Goal: Transaction & Acquisition: Purchase product/service

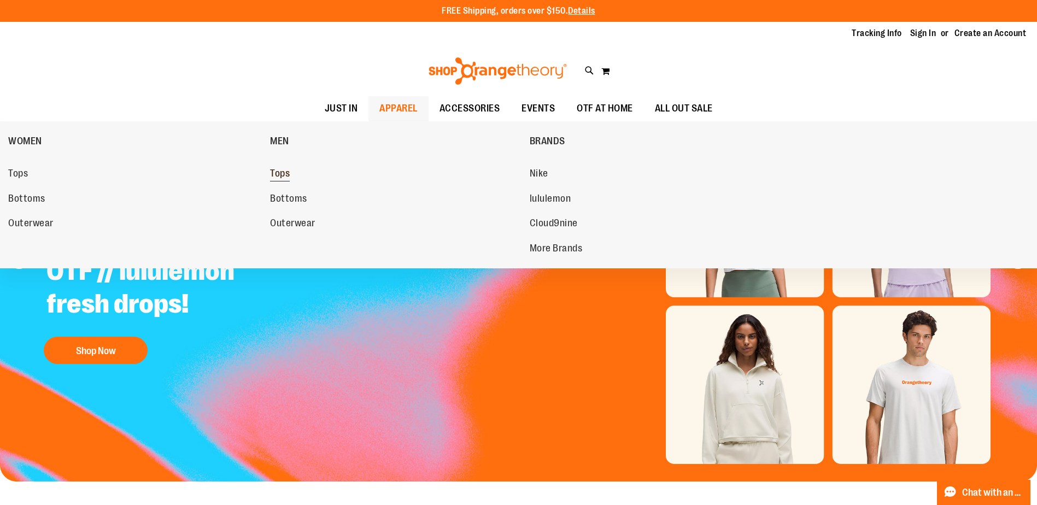
click at [283, 172] on span "Tops" at bounding box center [280, 175] width 20 height 14
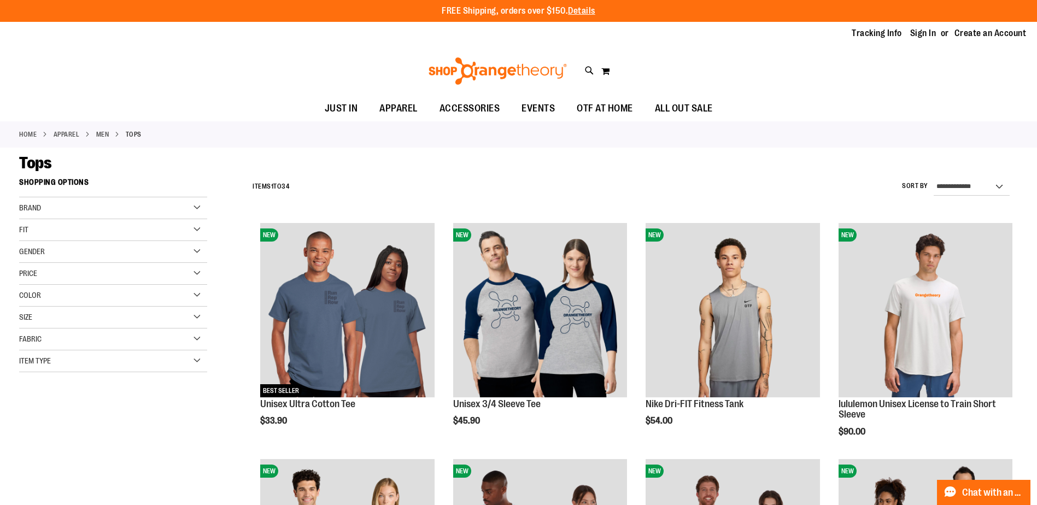
click at [200, 319] on div "Size" at bounding box center [113, 318] width 188 height 22
click at [112, 342] on div "XL" at bounding box center [113, 345] width 16 height 16
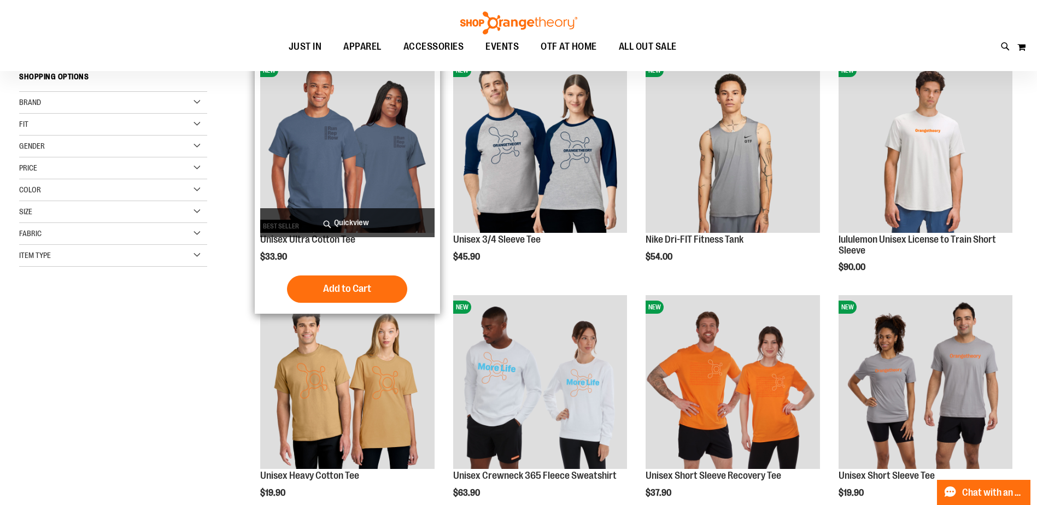
scroll to position [173, 0]
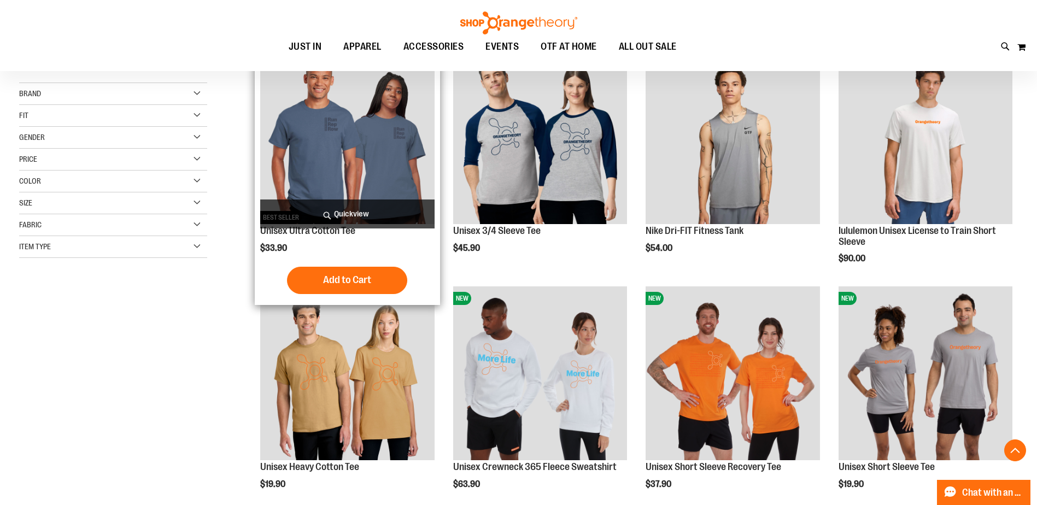
click at [392, 148] on img "product" at bounding box center [347, 137] width 174 height 174
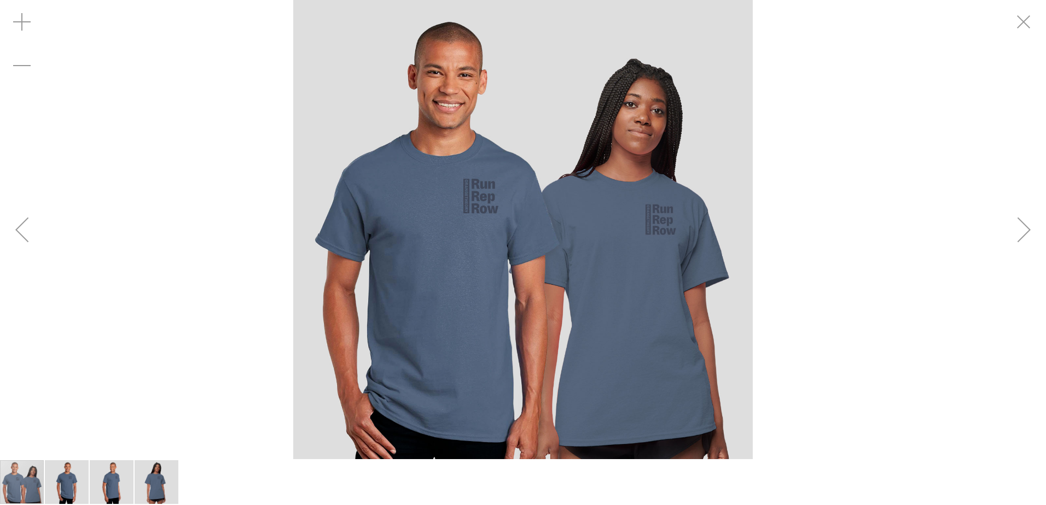
click at [1020, 231] on div "Next" at bounding box center [1024, 230] width 44 height 44
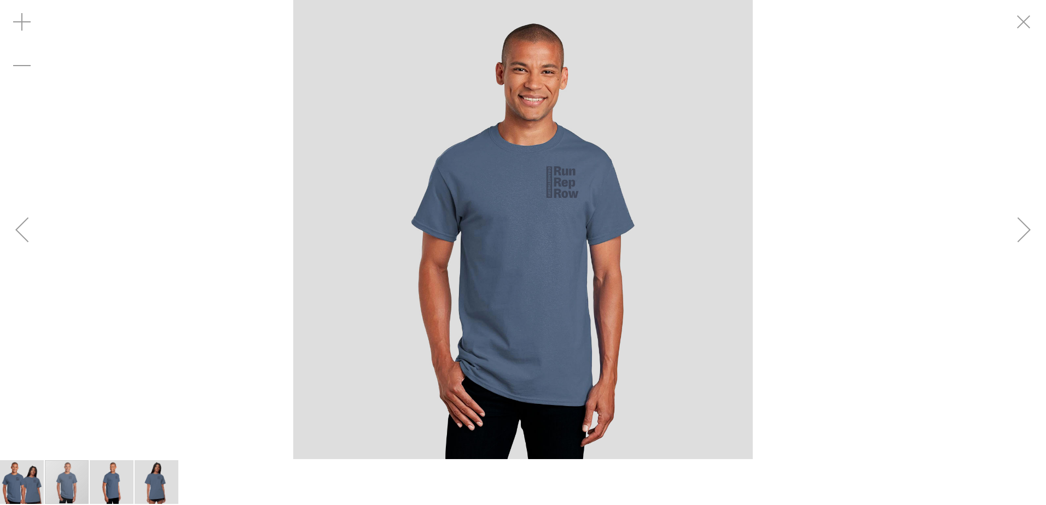
click at [1020, 231] on div "Next" at bounding box center [1024, 230] width 44 height 44
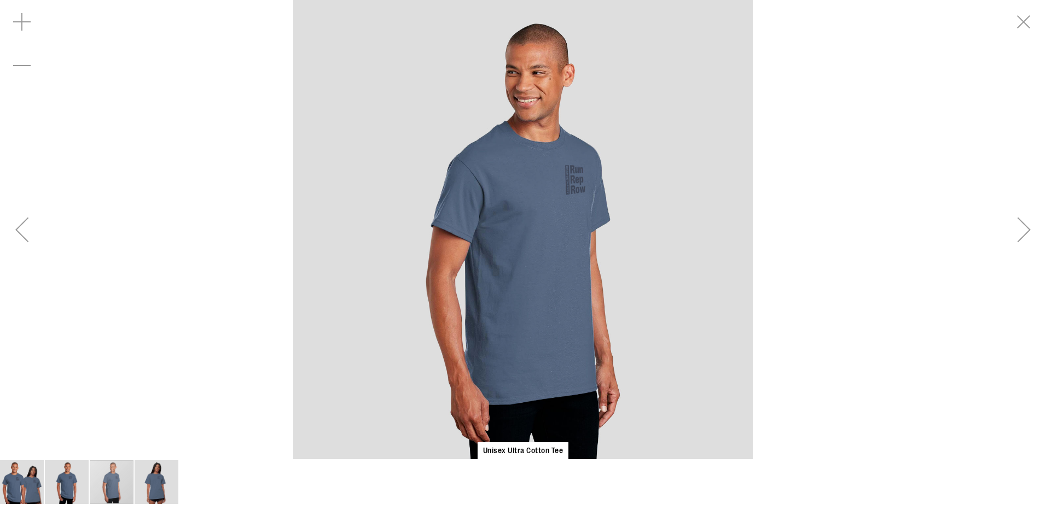
click at [1020, 231] on div "Next" at bounding box center [1024, 230] width 44 height 44
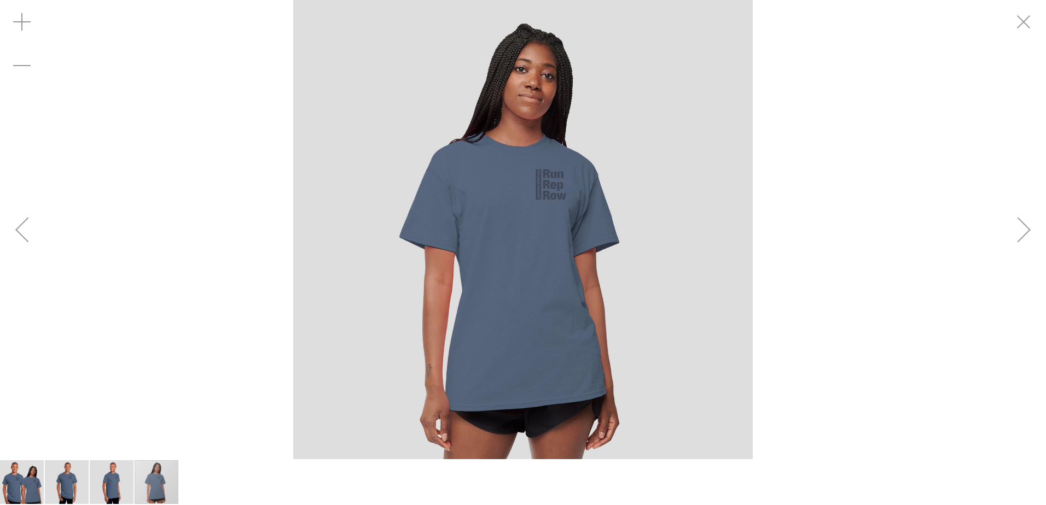
click at [1020, 231] on div "Next" at bounding box center [1024, 230] width 44 height 44
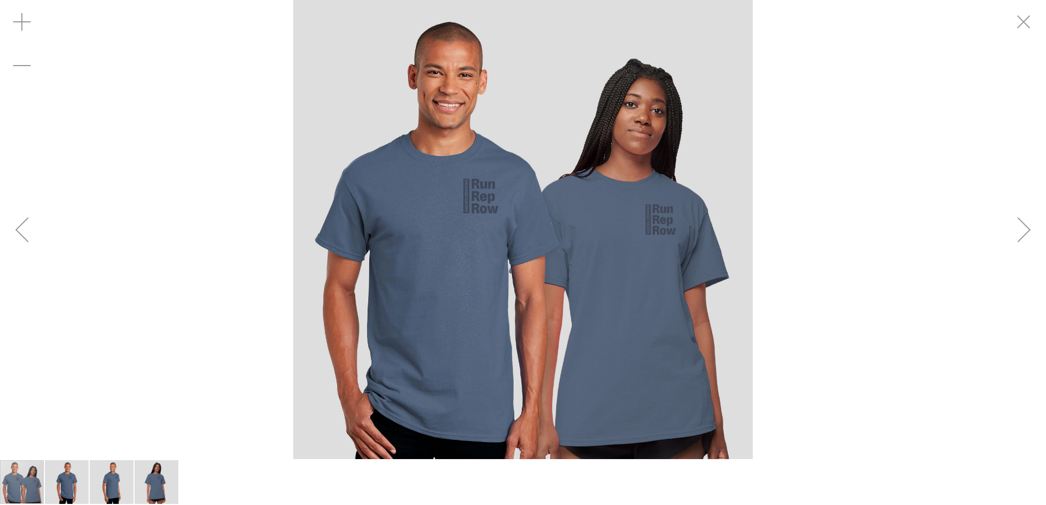
click at [235, 198] on div "carousel" at bounding box center [523, 229] width 1046 height 459
click at [484, 240] on img "carousel" at bounding box center [522, 229] width 459 height 459
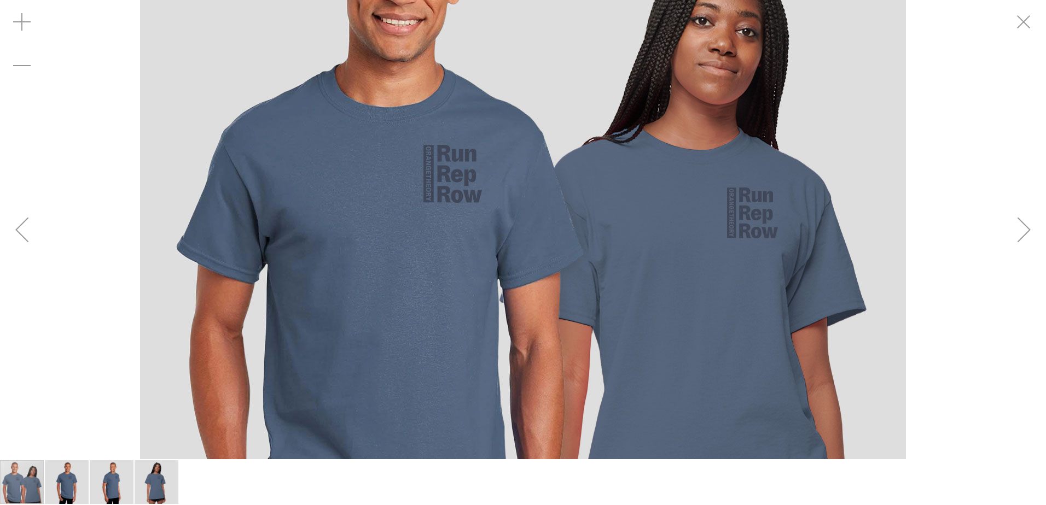
click at [484, 240] on img "carousel" at bounding box center [523, 230] width 766 height 766
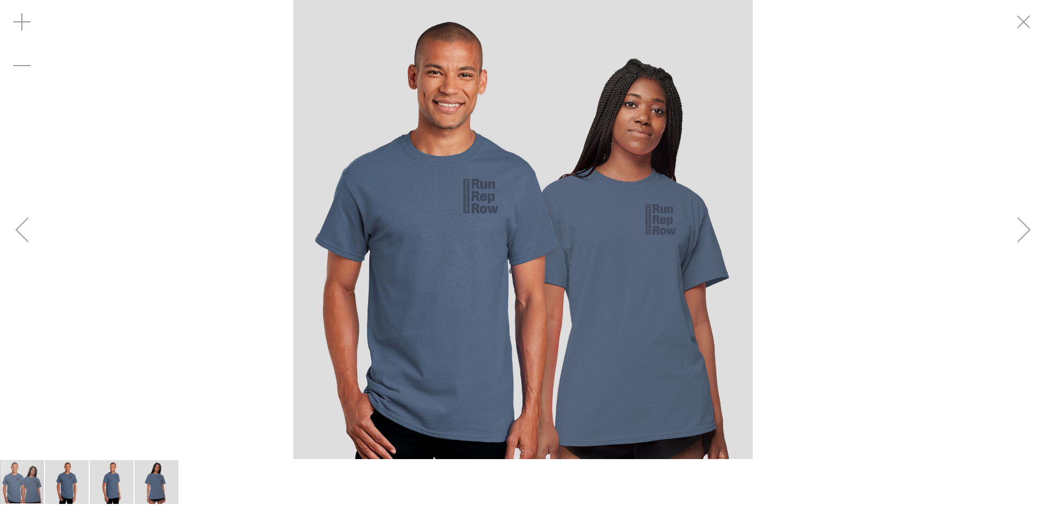
click at [484, 240] on img "carousel" at bounding box center [522, 229] width 459 height 459
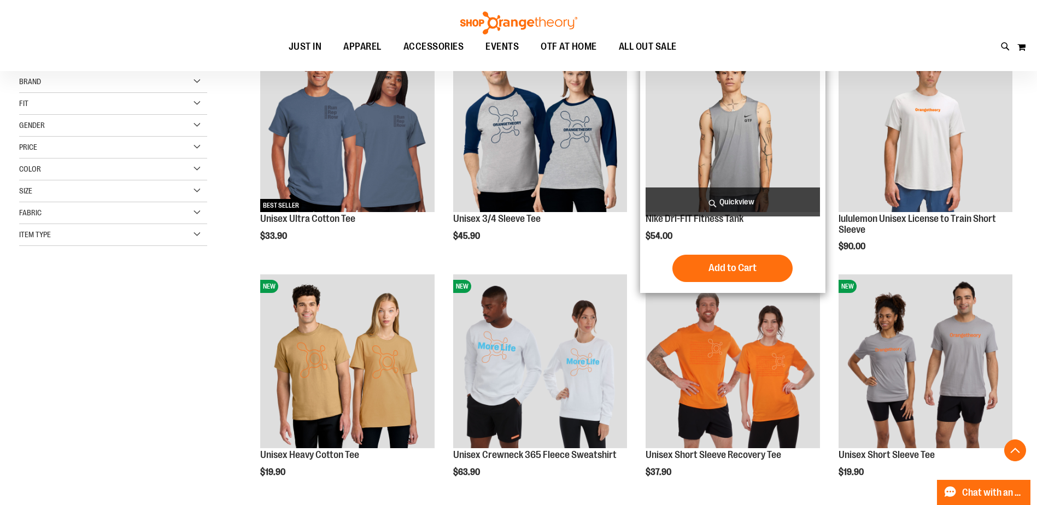
scroll to position [172, 0]
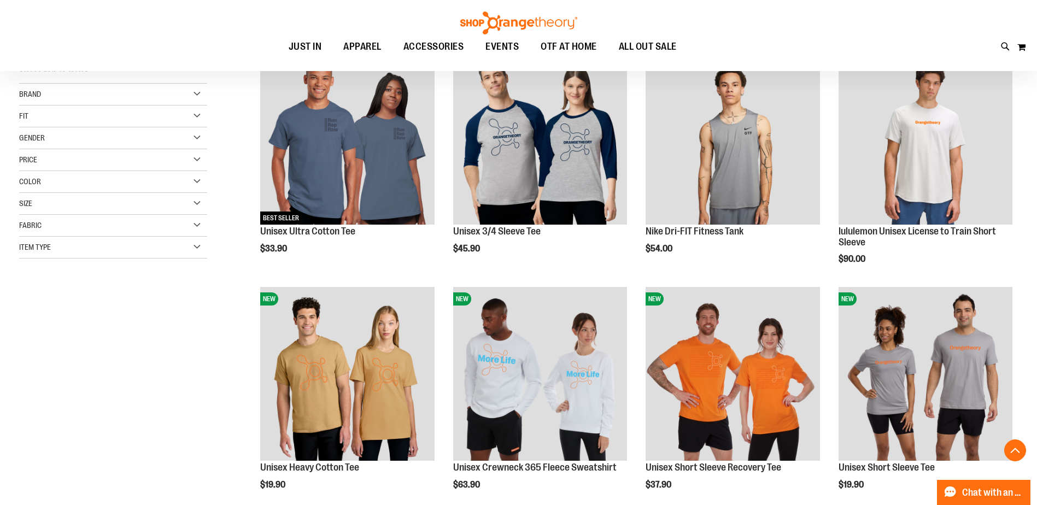
click at [196, 204] on div "Size" at bounding box center [113, 204] width 188 height 22
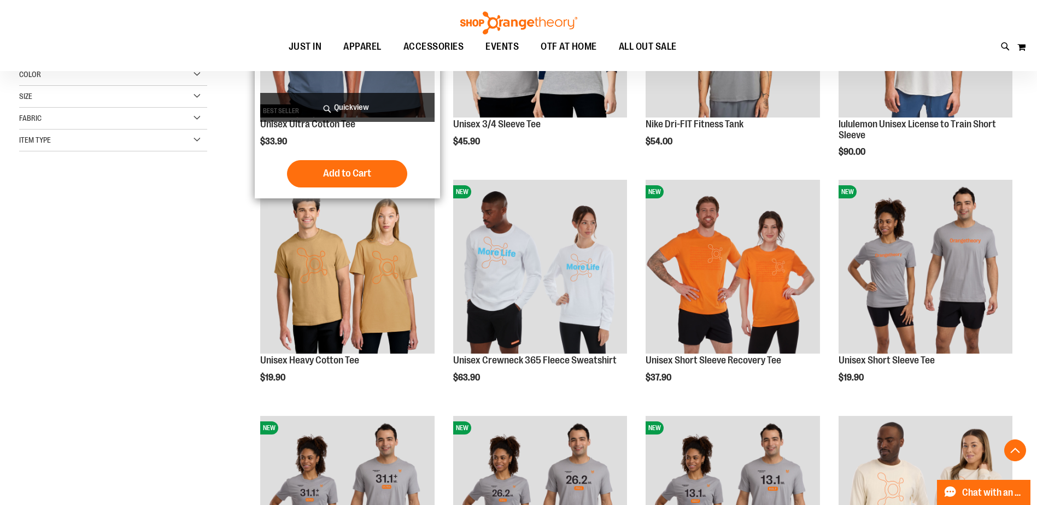
scroll to position [282, 0]
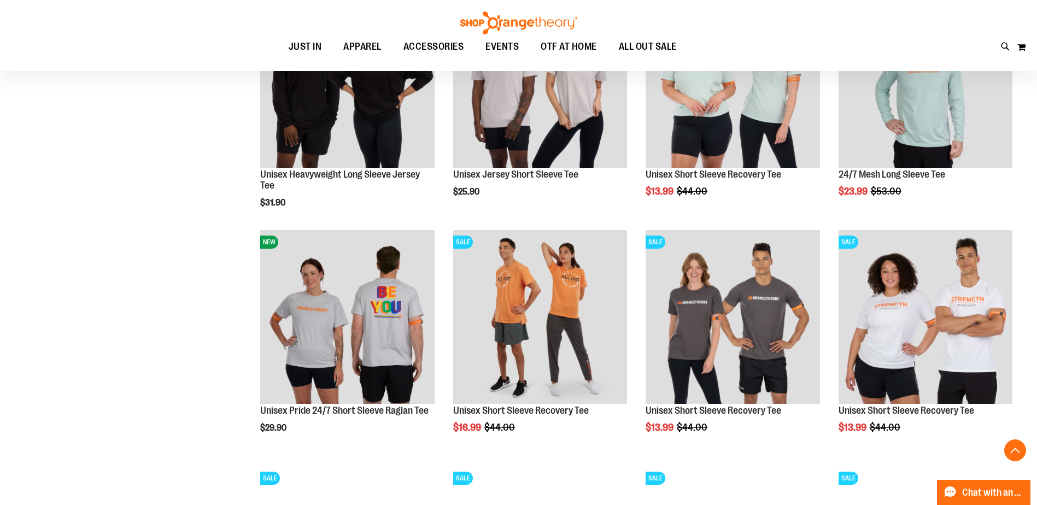
scroll to position [992, 0]
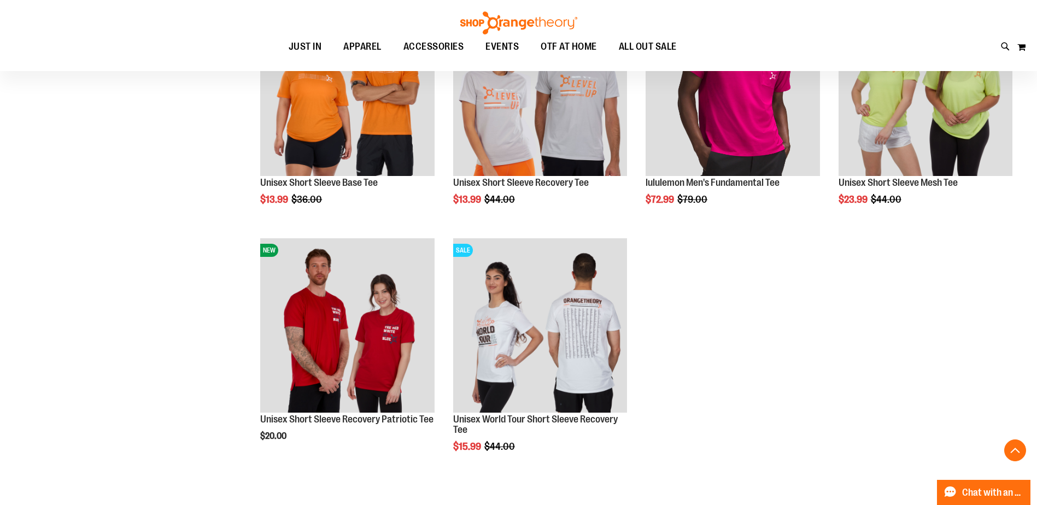
scroll to position [1430, 0]
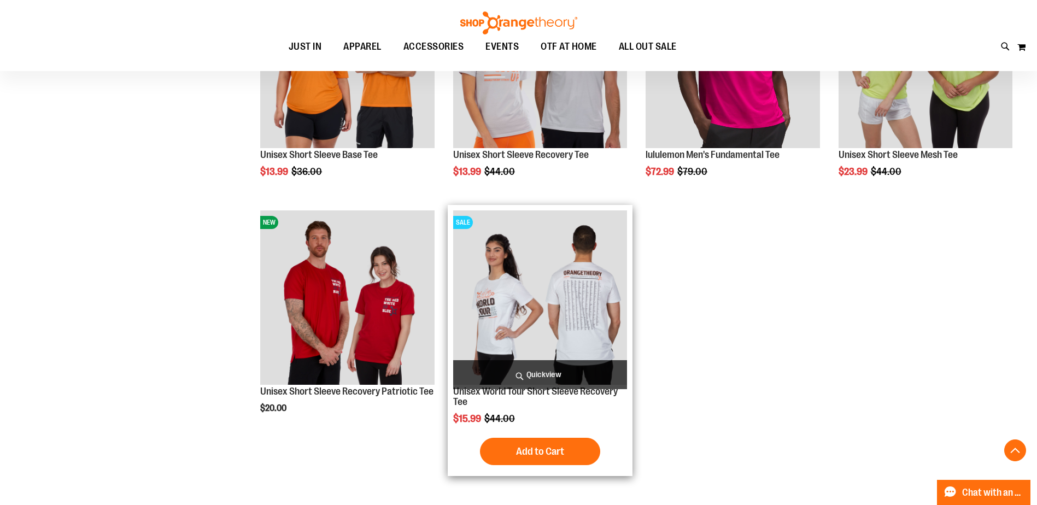
click at [602, 294] on img "product" at bounding box center [540, 298] width 174 height 174
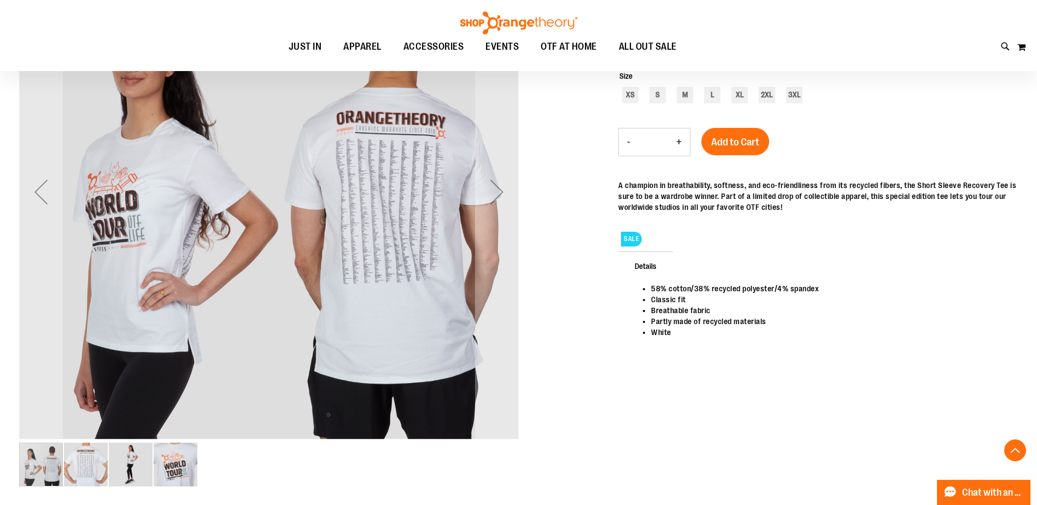
scroll to position [218, 0]
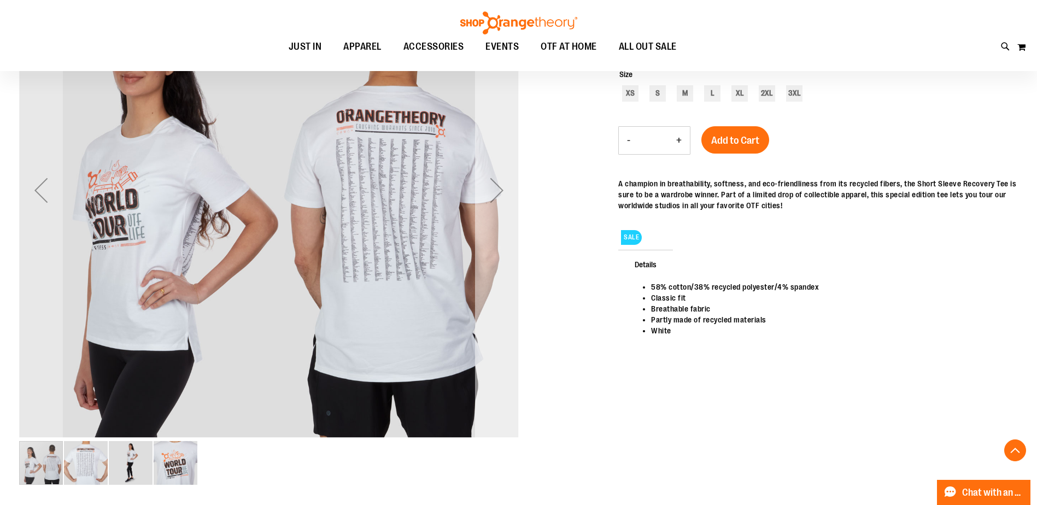
click at [487, 190] on div "Next" at bounding box center [497, 190] width 44 height 44
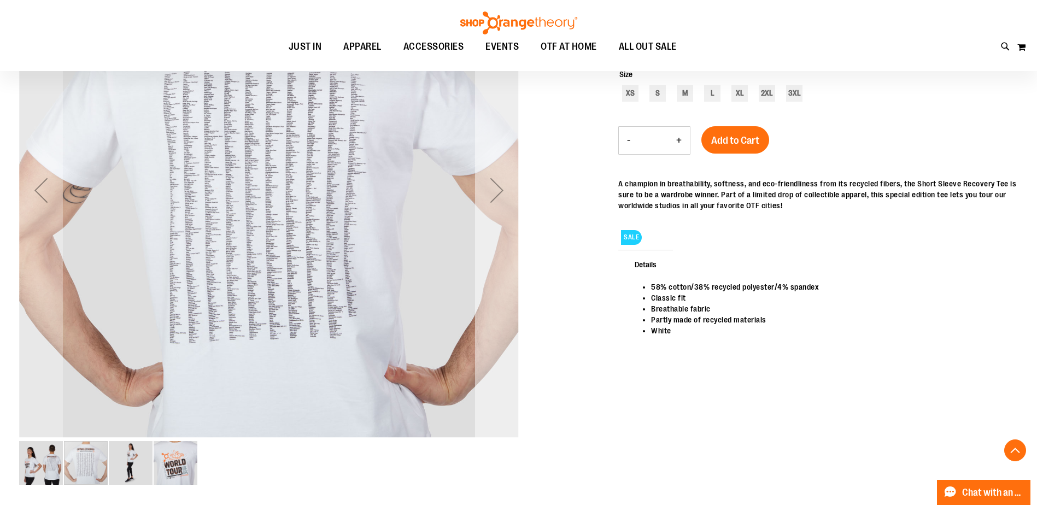
scroll to position [164, 0]
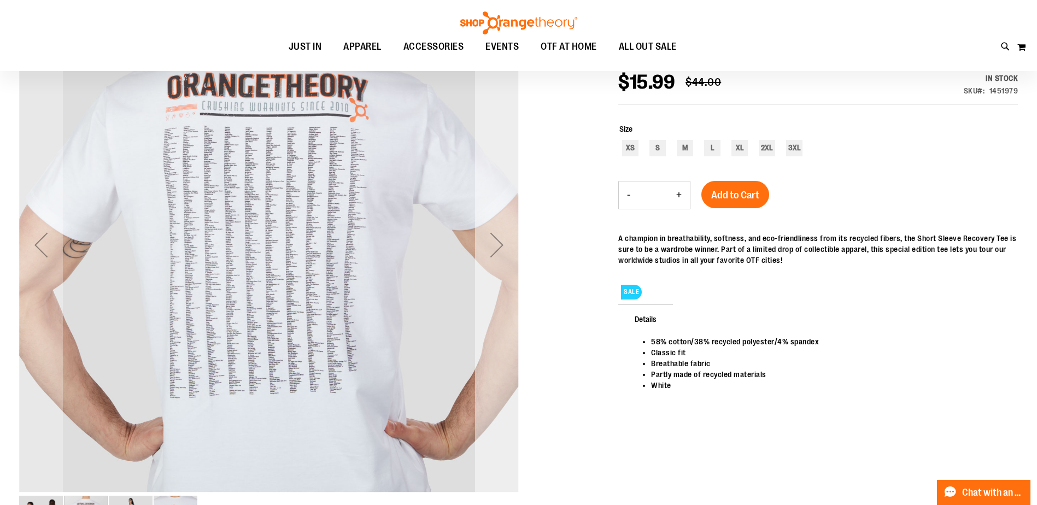
click at [491, 225] on div "Next" at bounding box center [497, 245] width 44 height 44
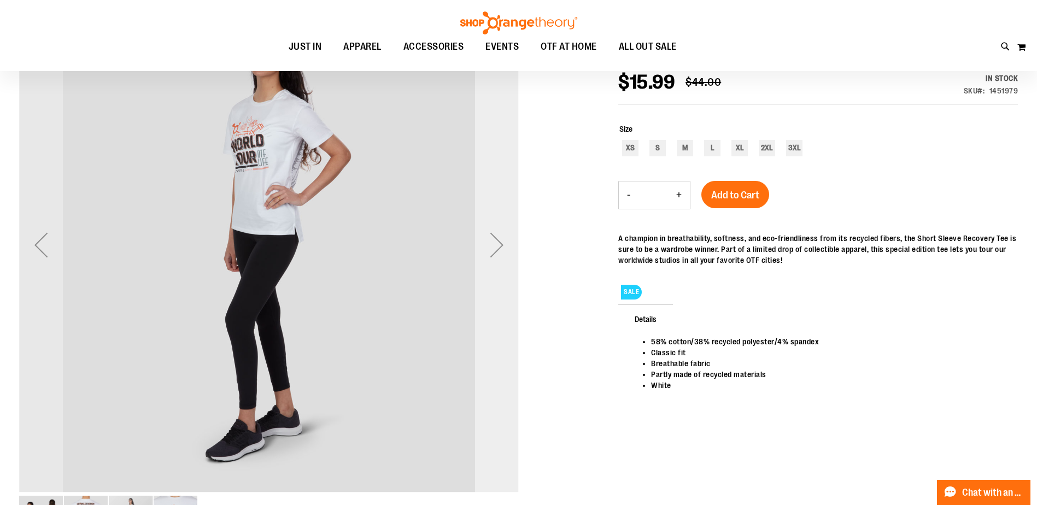
click at [500, 248] on div "Next" at bounding box center [497, 245] width 44 height 44
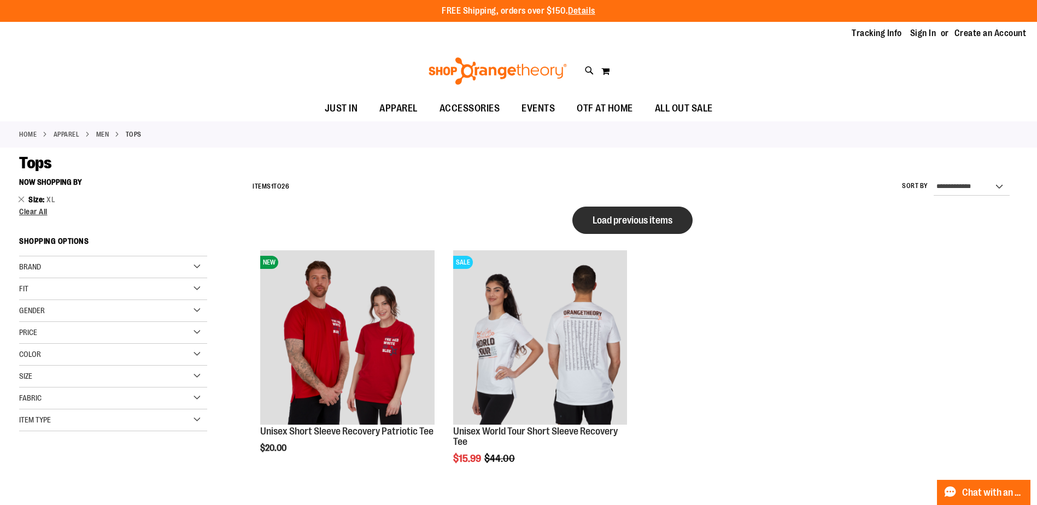
click at [644, 218] on span "Load previous items" at bounding box center [633, 220] width 80 height 11
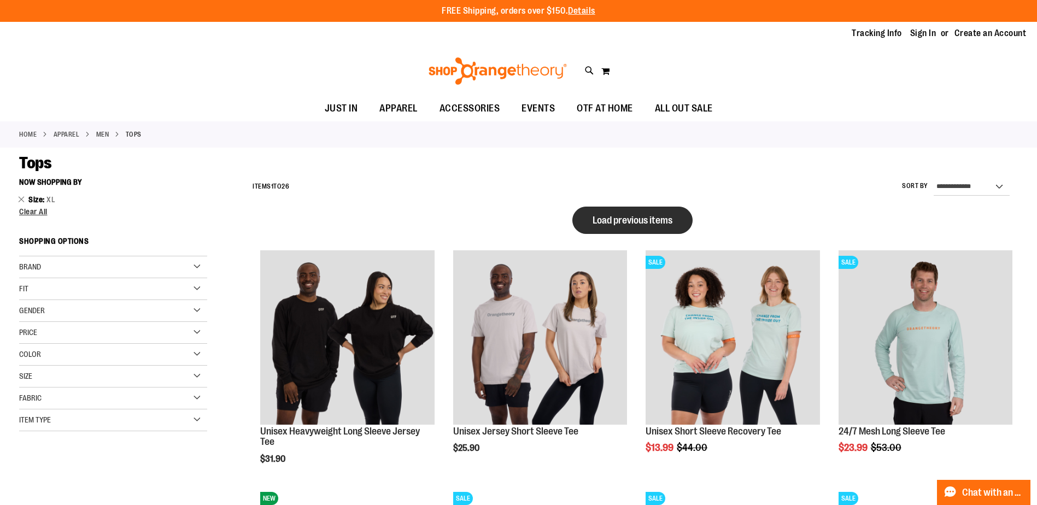
click at [609, 218] on span "Load previous items" at bounding box center [633, 220] width 80 height 11
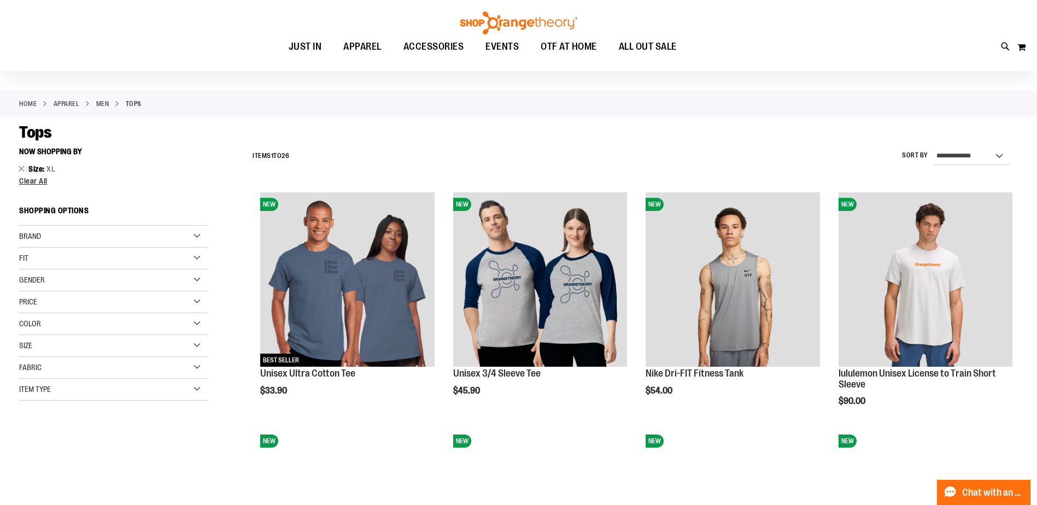
scroll to position [54, 0]
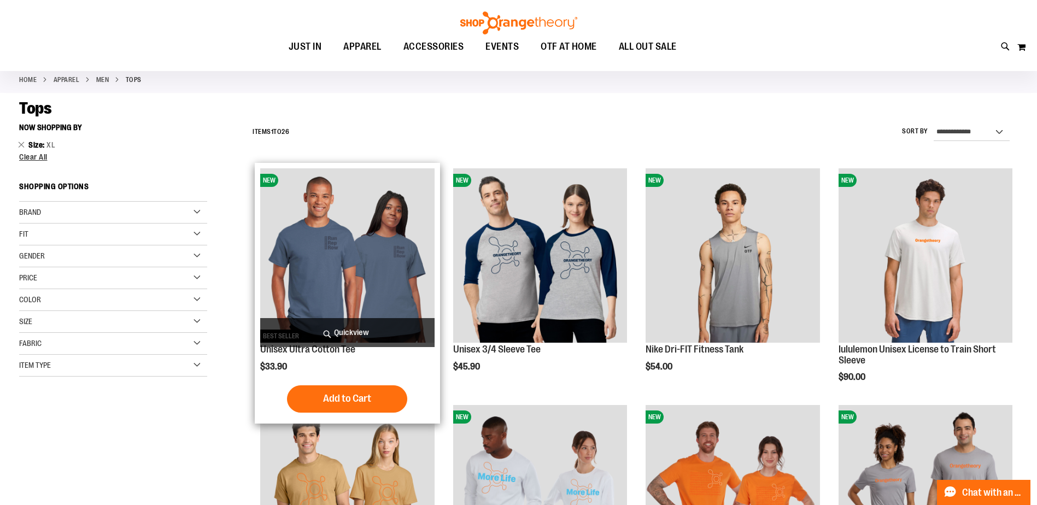
click at [398, 256] on img "product" at bounding box center [347, 255] width 174 height 174
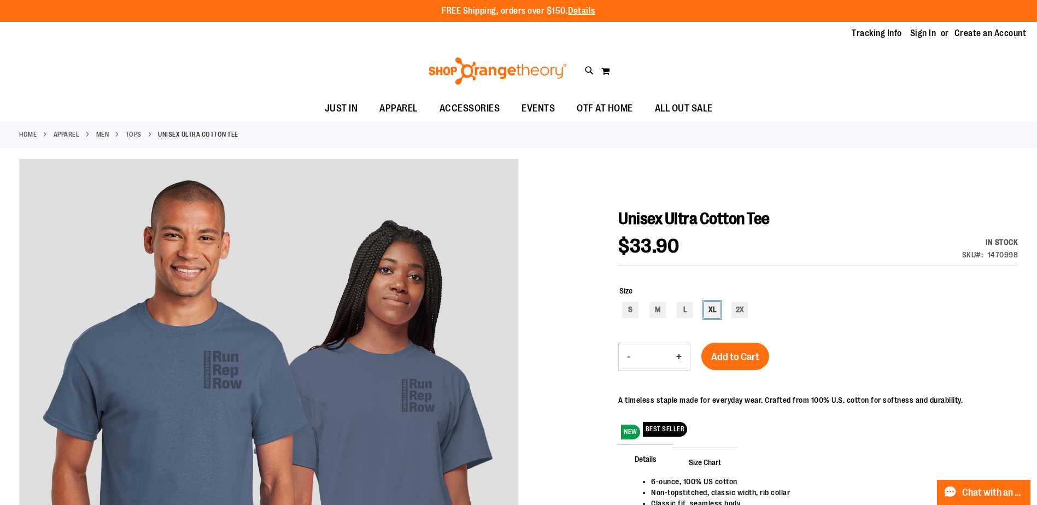
click at [708, 308] on div "XL" at bounding box center [712, 310] width 16 height 16
type input "***"
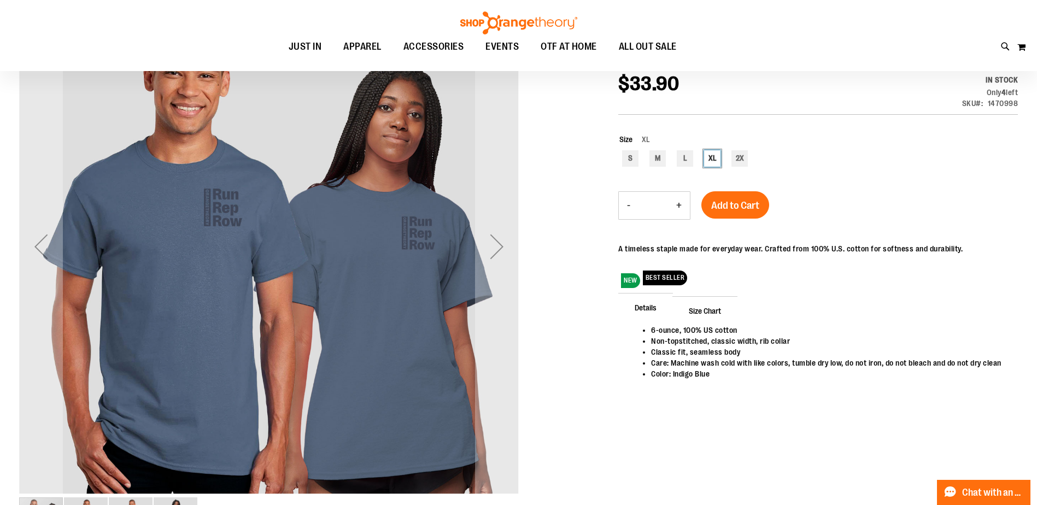
scroll to position [164, 0]
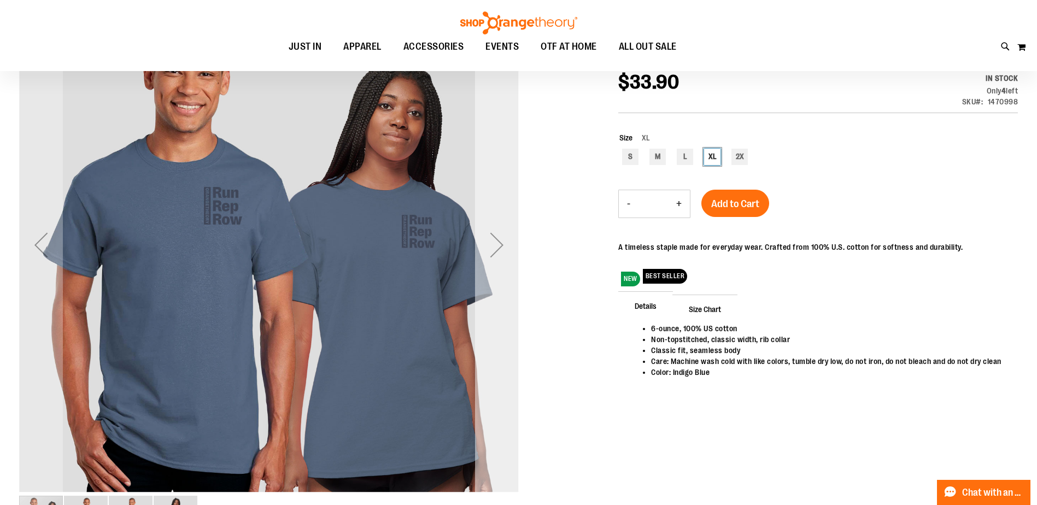
click at [502, 247] on div "Next" at bounding box center [497, 245] width 44 height 44
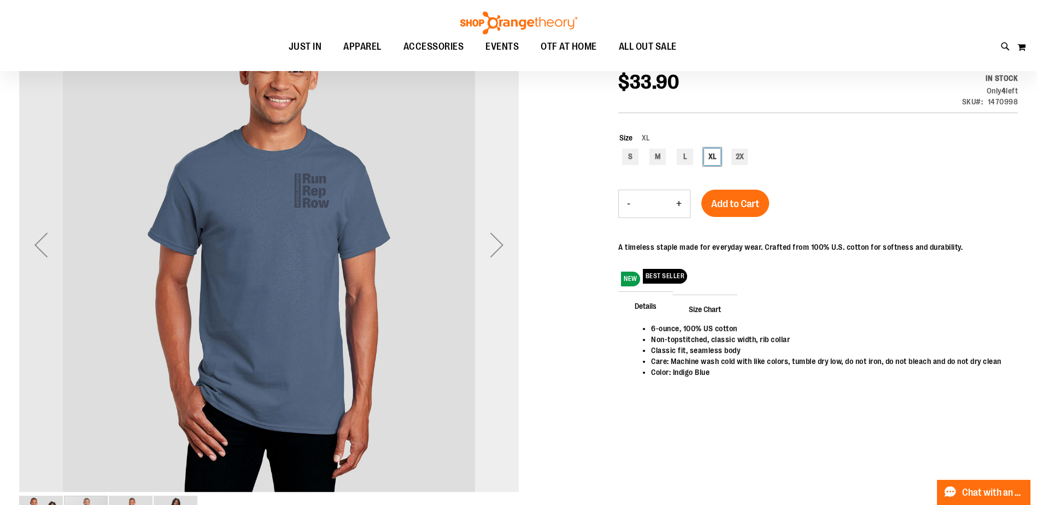
click at [502, 247] on div "Next" at bounding box center [497, 245] width 44 height 44
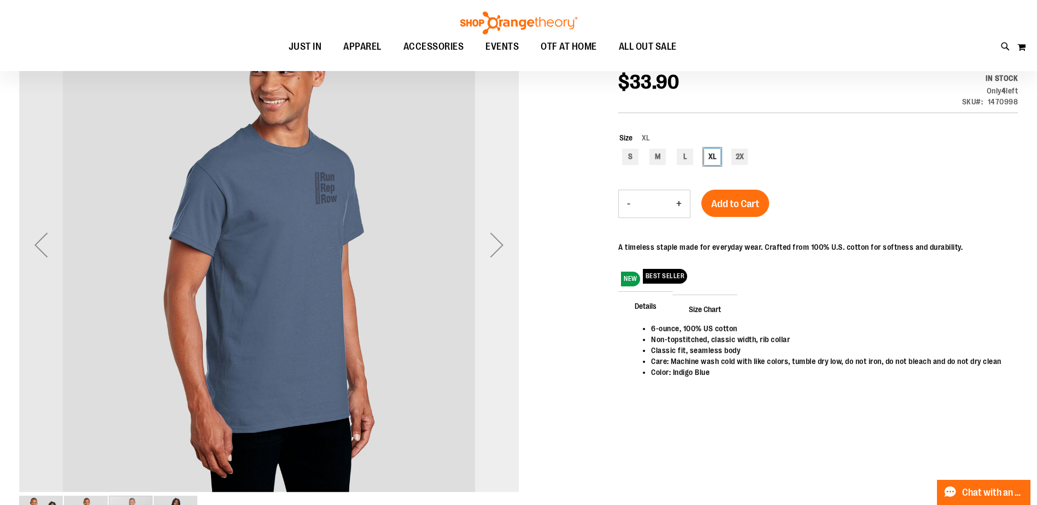
click at [502, 247] on div "Next" at bounding box center [497, 245] width 44 height 44
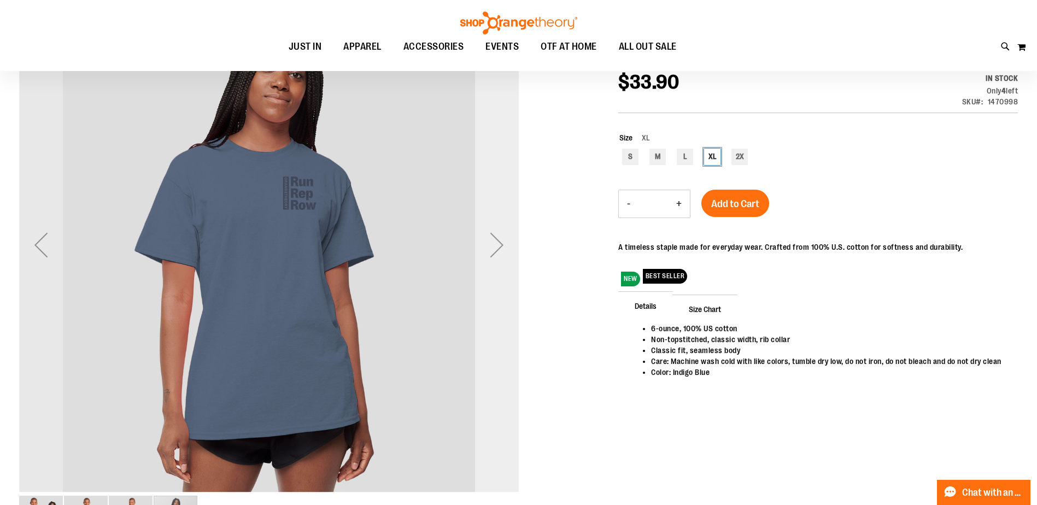
click at [502, 247] on div "Next" at bounding box center [497, 245] width 44 height 44
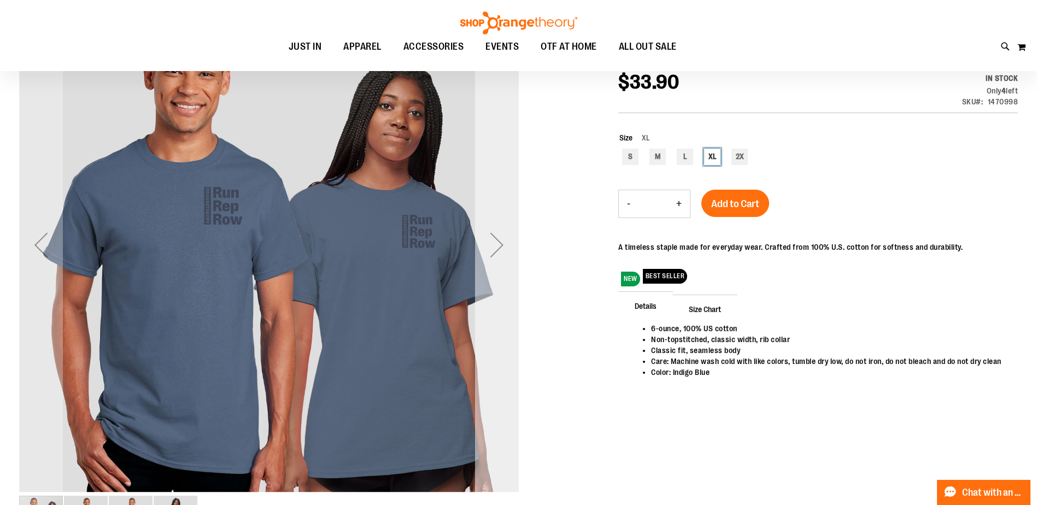
click at [502, 247] on div "Next" at bounding box center [497, 245] width 44 height 44
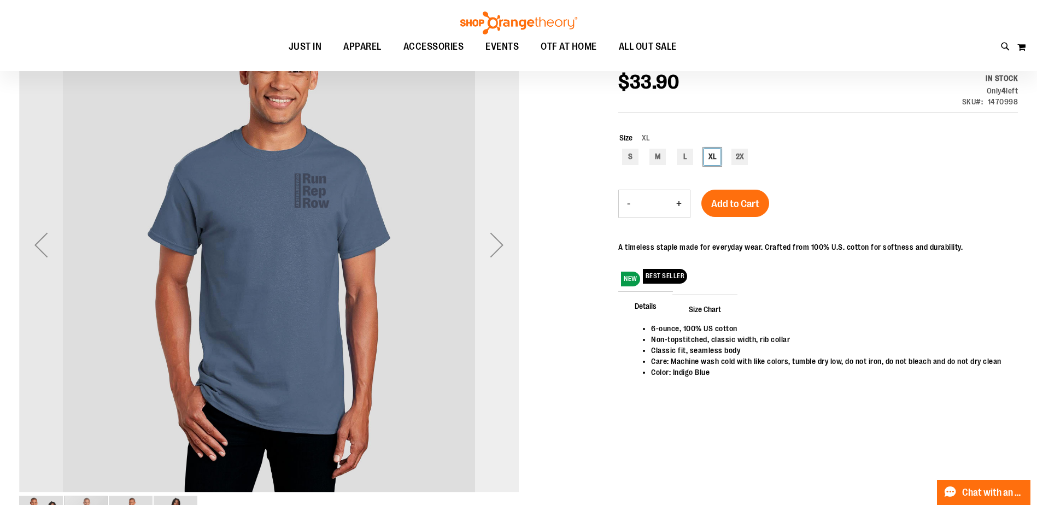
click at [502, 247] on div "Next" at bounding box center [497, 245] width 44 height 44
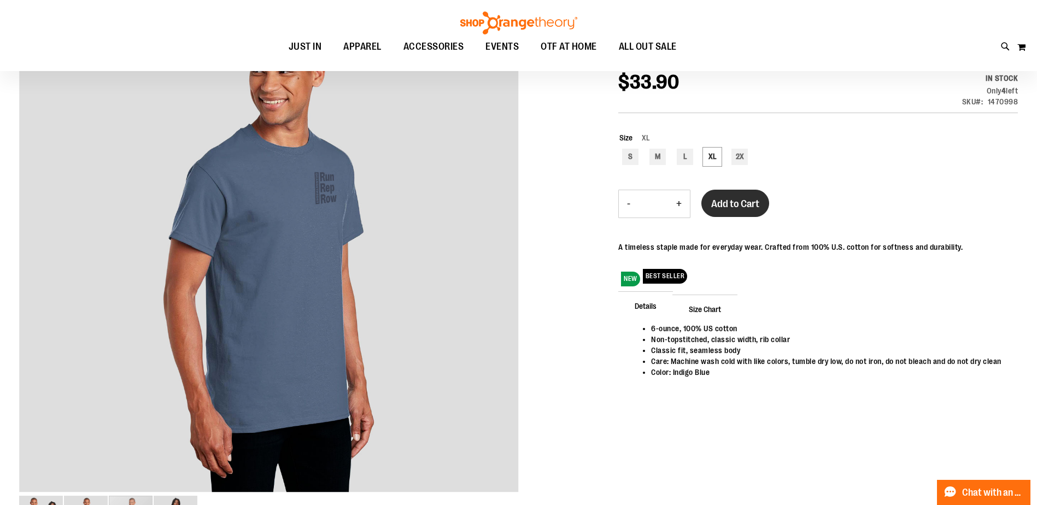
click at [733, 211] on button "Add to Cart" at bounding box center [736, 203] width 68 height 27
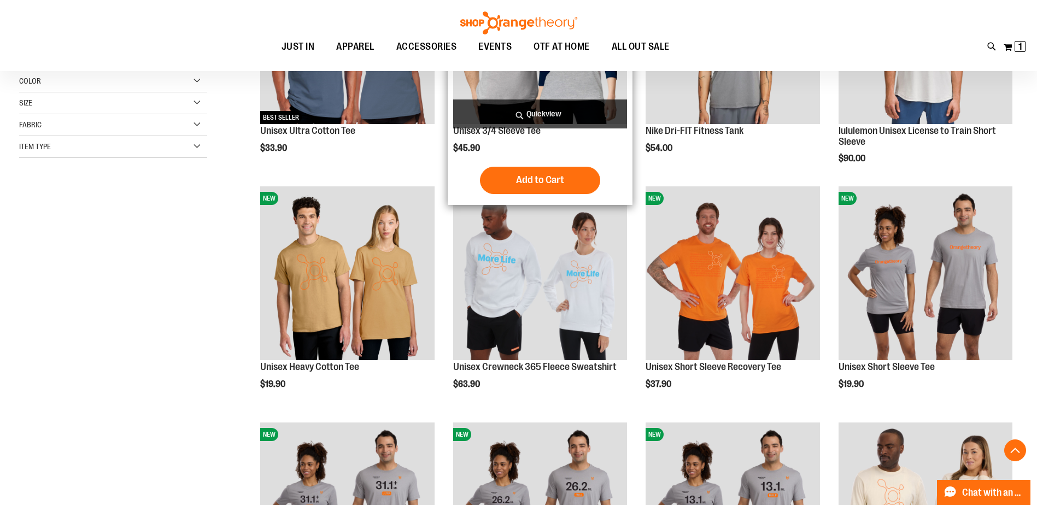
scroll to position [328, 0]
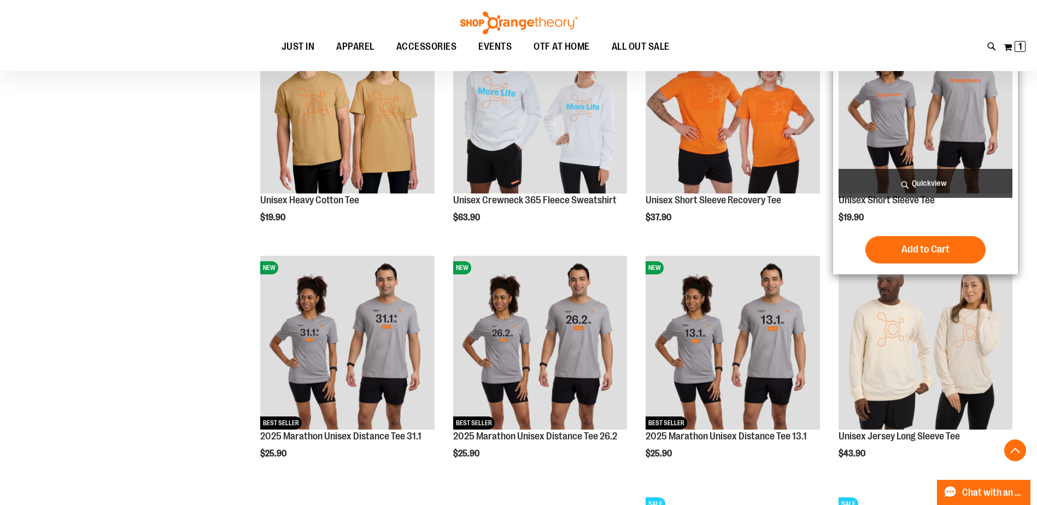
scroll to position [437, 0]
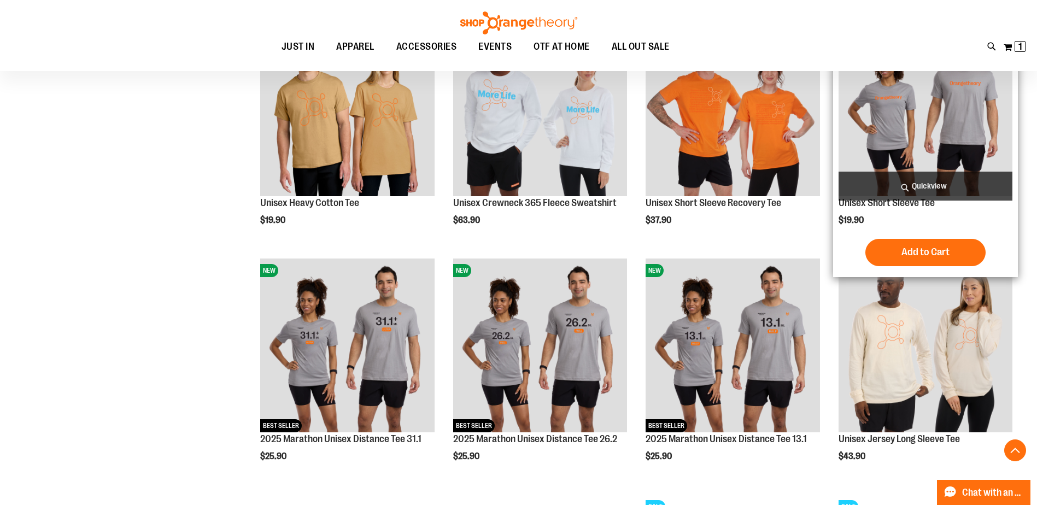
click at [909, 141] on img "product" at bounding box center [926, 109] width 174 height 174
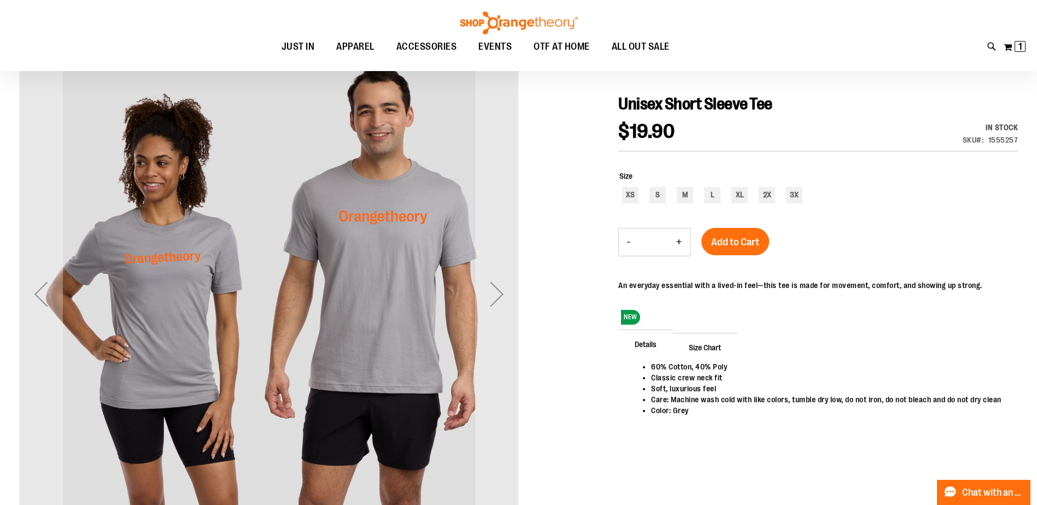
scroll to position [164, 0]
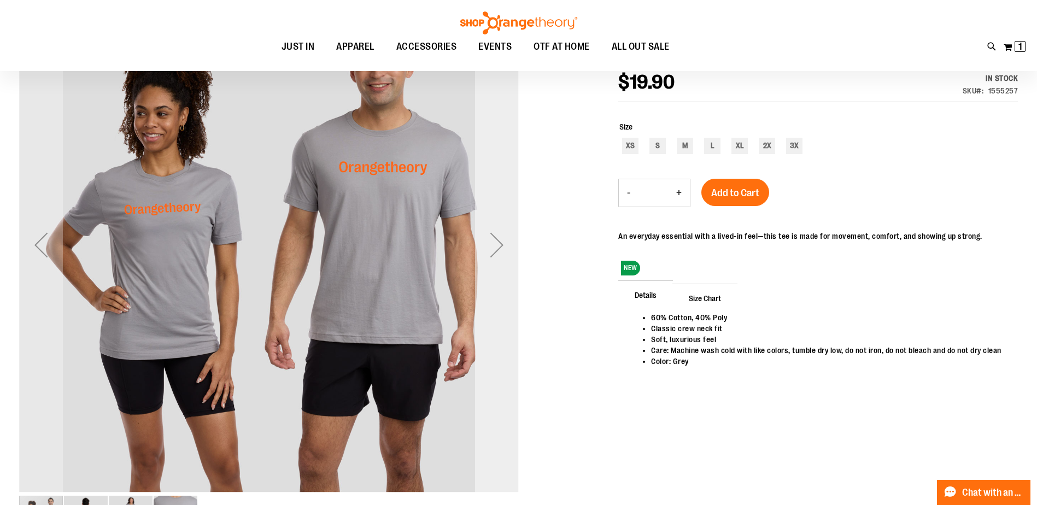
click at [495, 243] on div "Next" at bounding box center [497, 245] width 44 height 44
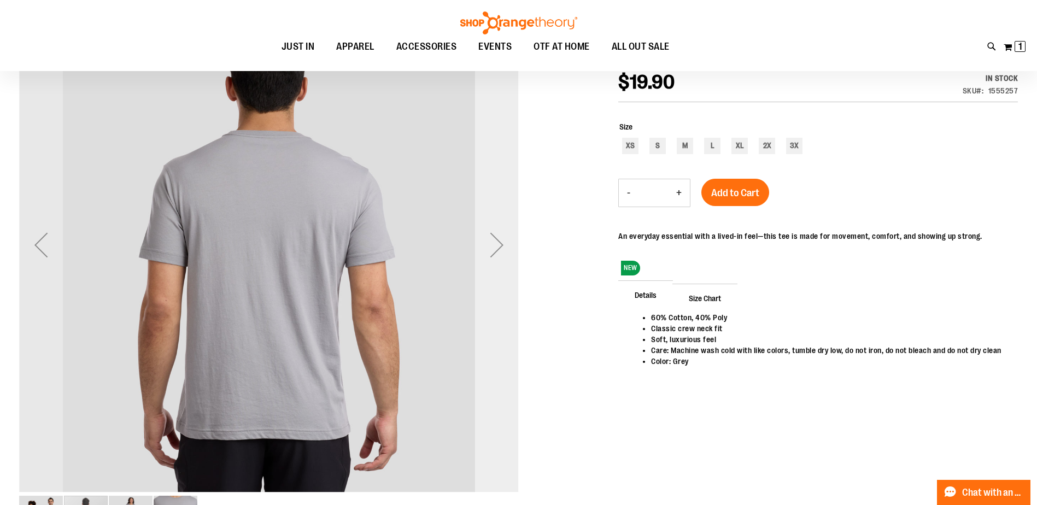
click at [495, 243] on div "Next" at bounding box center [497, 245] width 44 height 44
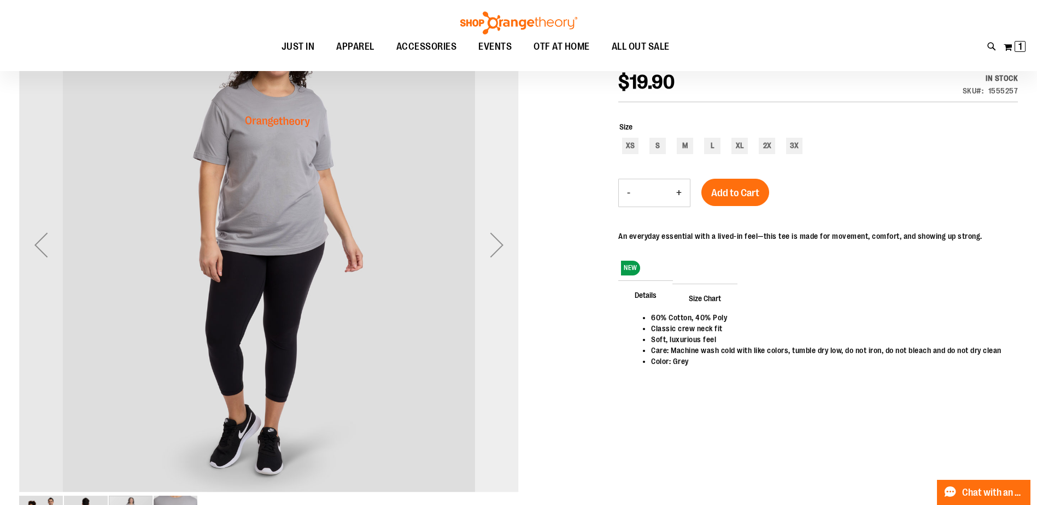
click at [495, 243] on div "Next" at bounding box center [497, 245] width 44 height 44
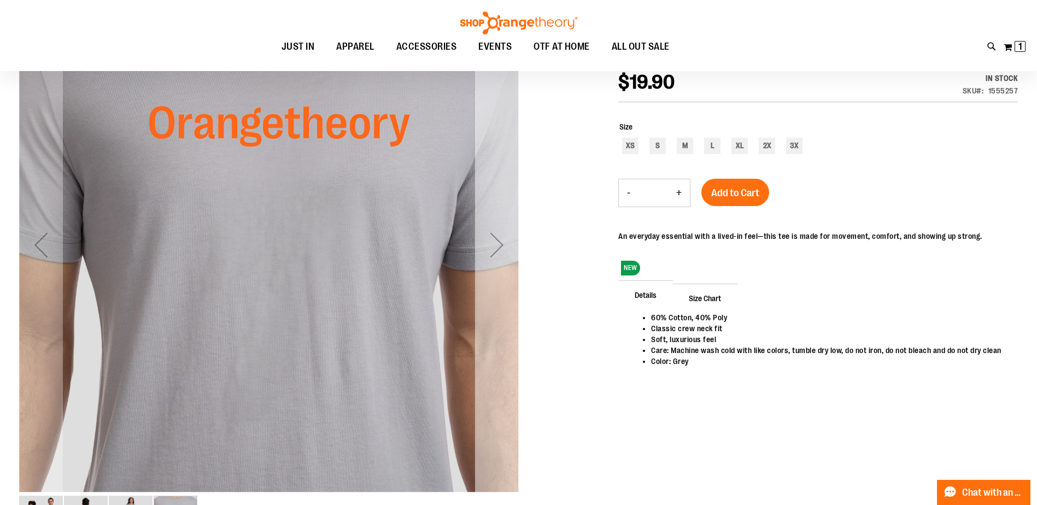
click at [495, 243] on div "Next" at bounding box center [497, 245] width 44 height 44
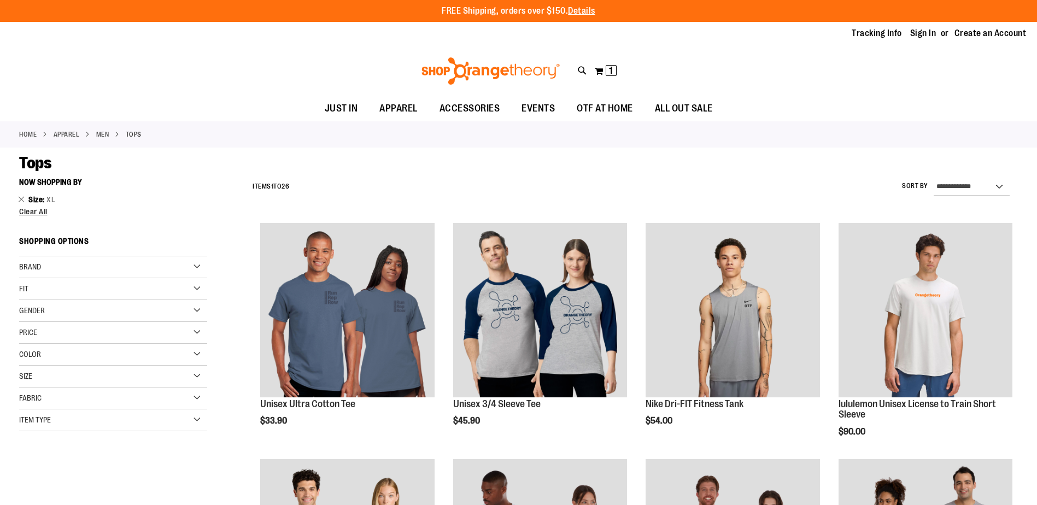
scroll to position [437, 0]
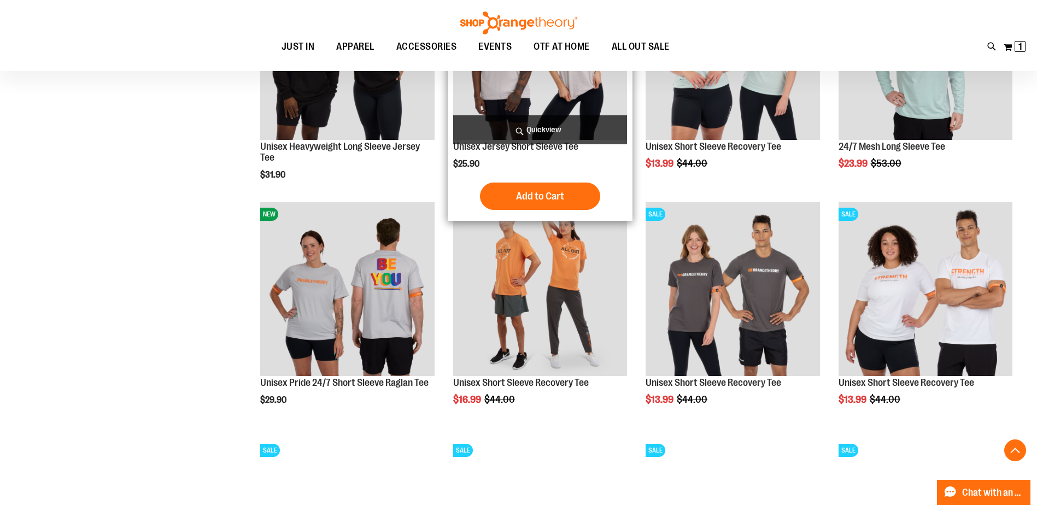
scroll to position [984, 0]
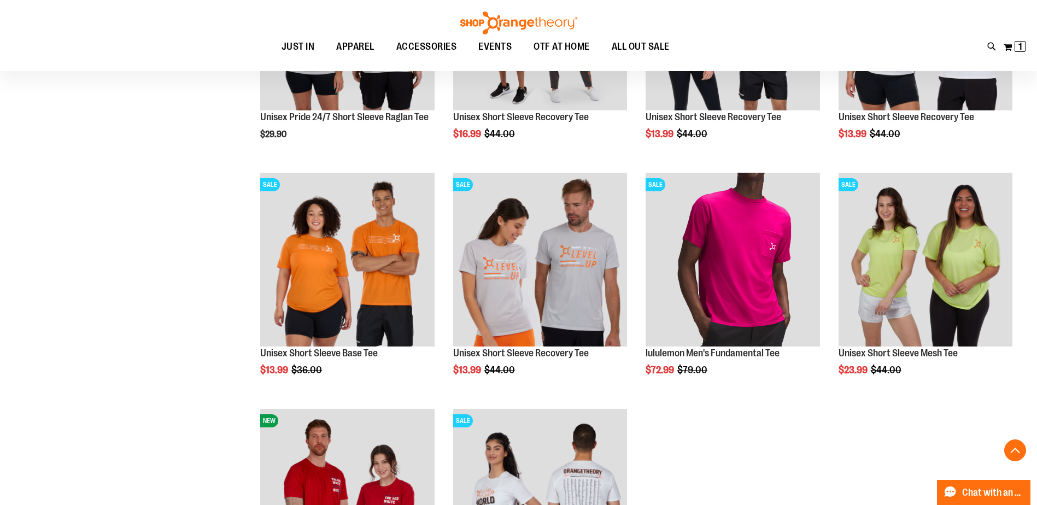
scroll to position [1202, 0]
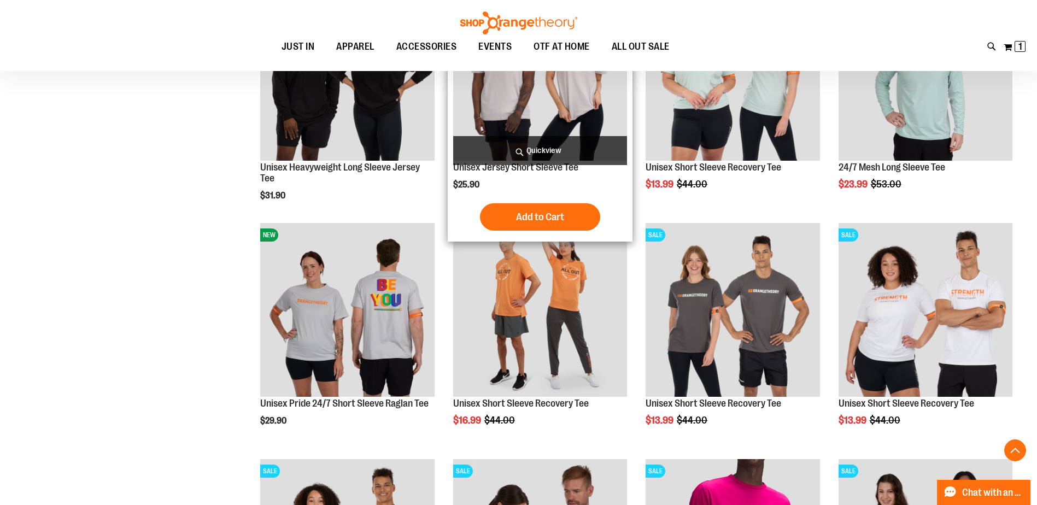
scroll to position [874, 0]
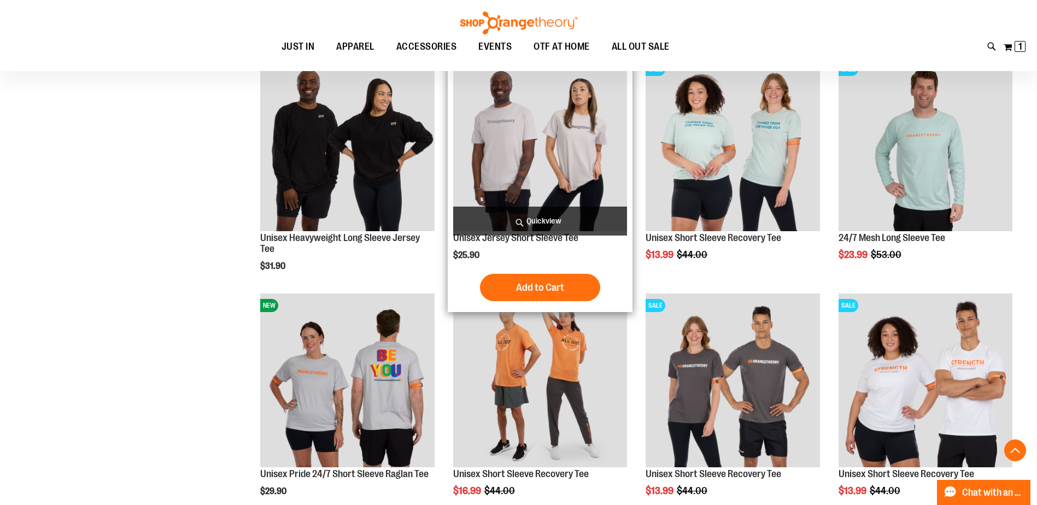
click at [567, 169] on img "product" at bounding box center [540, 144] width 174 height 174
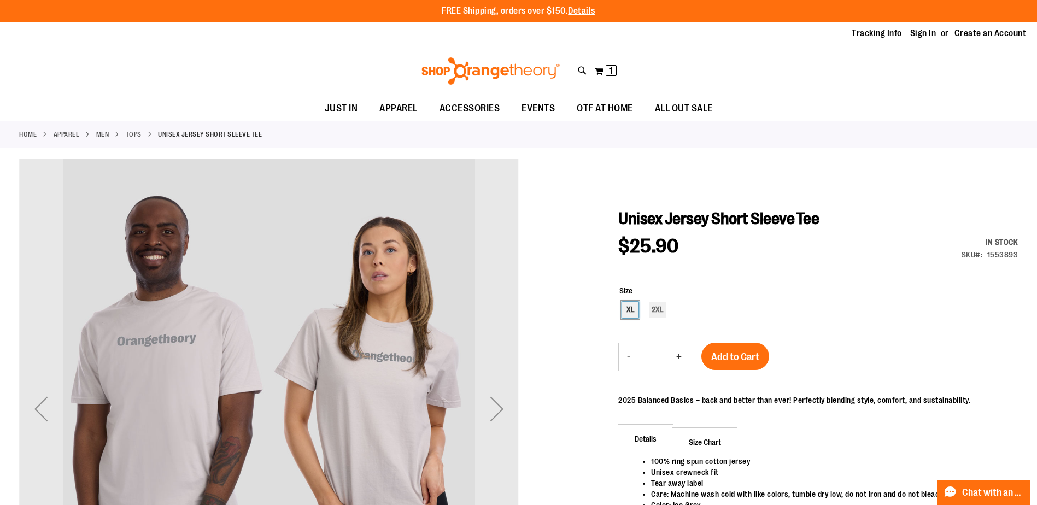
click at [629, 311] on div "XL" at bounding box center [630, 310] width 16 height 16
type input "***"
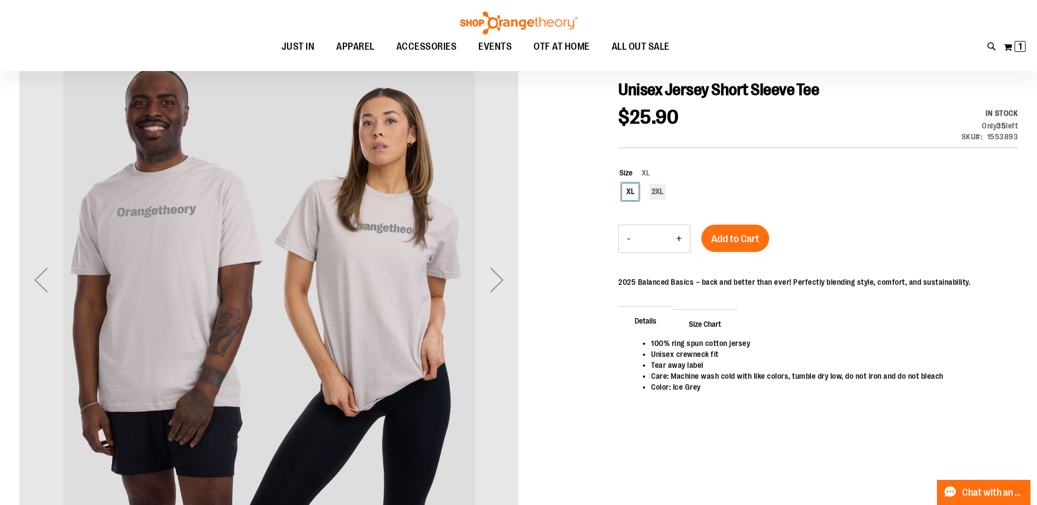
scroll to position [109, 0]
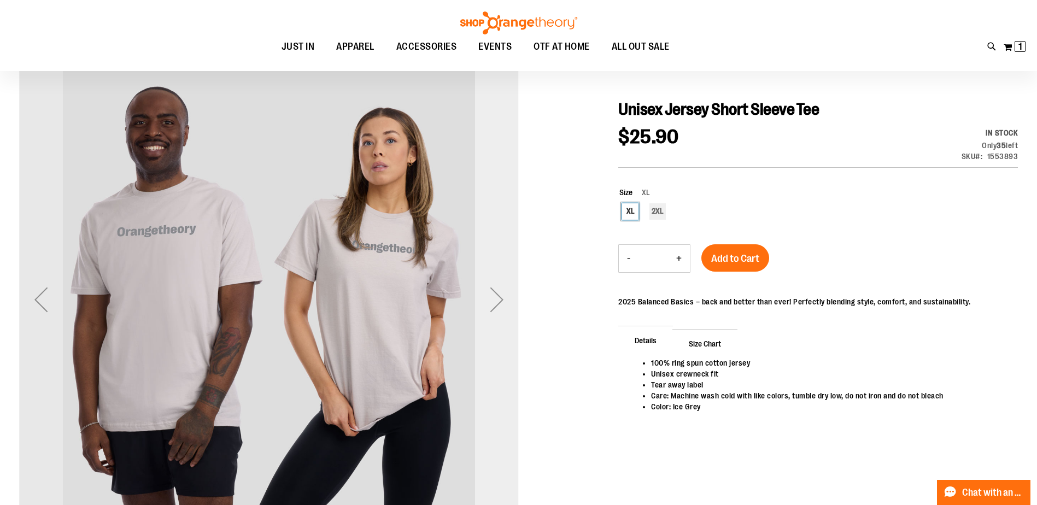
click at [497, 307] on div "Next" at bounding box center [497, 300] width 44 height 44
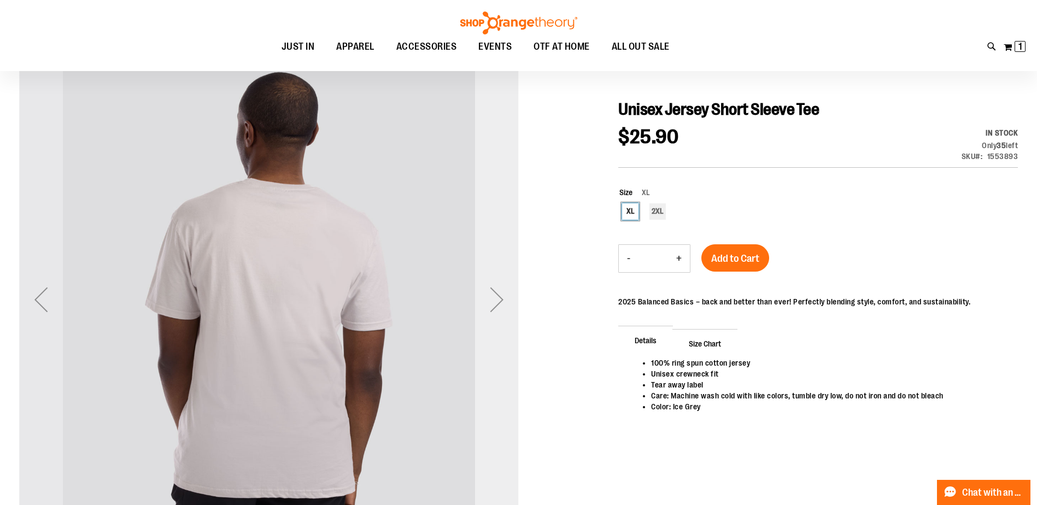
click at [497, 307] on div "Next" at bounding box center [497, 300] width 44 height 44
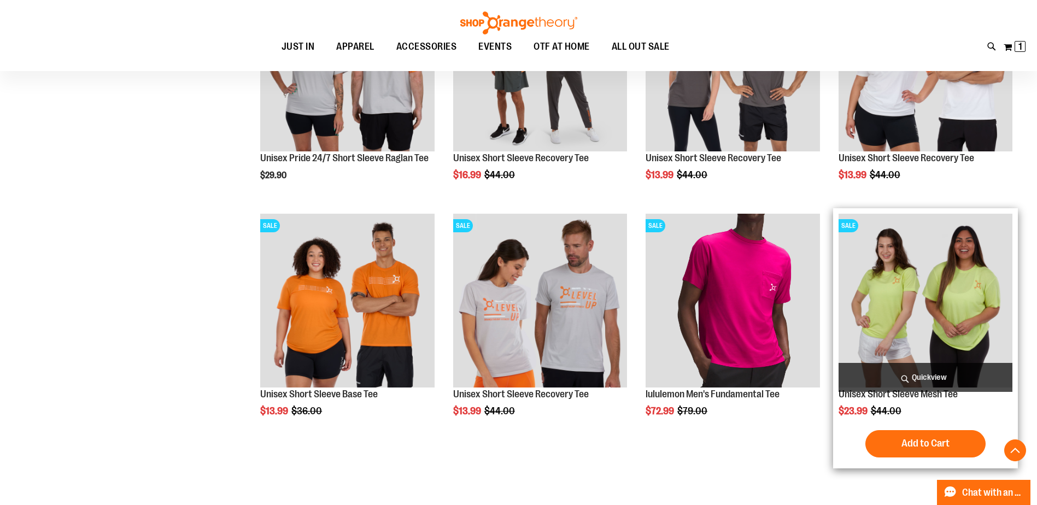
scroll to position [492, 0]
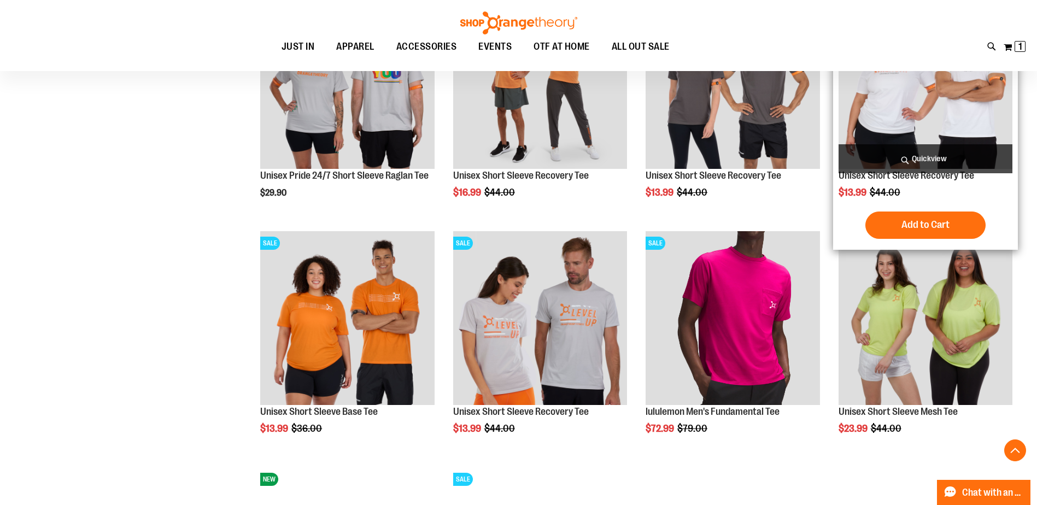
click at [933, 117] on img "product" at bounding box center [926, 82] width 174 height 174
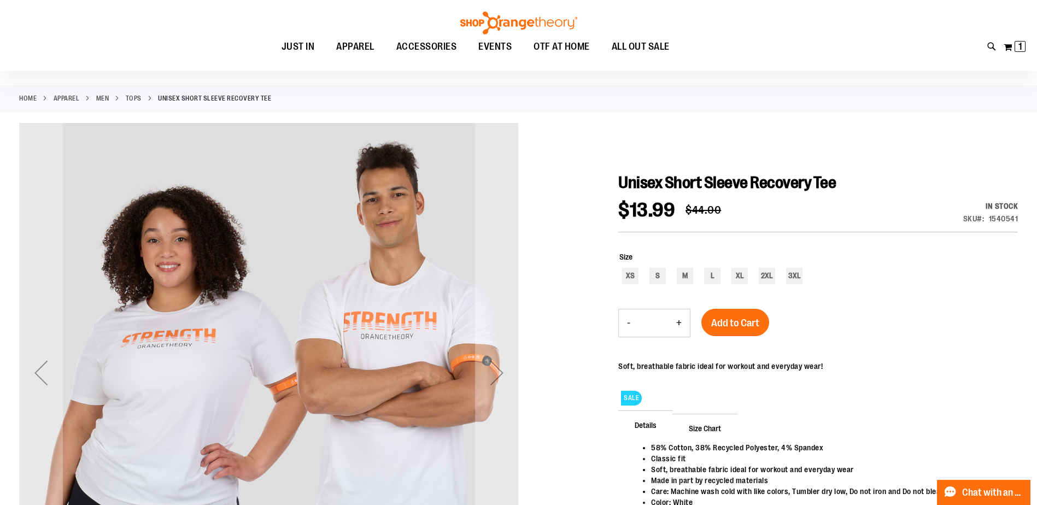
scroll to position [55, 0]
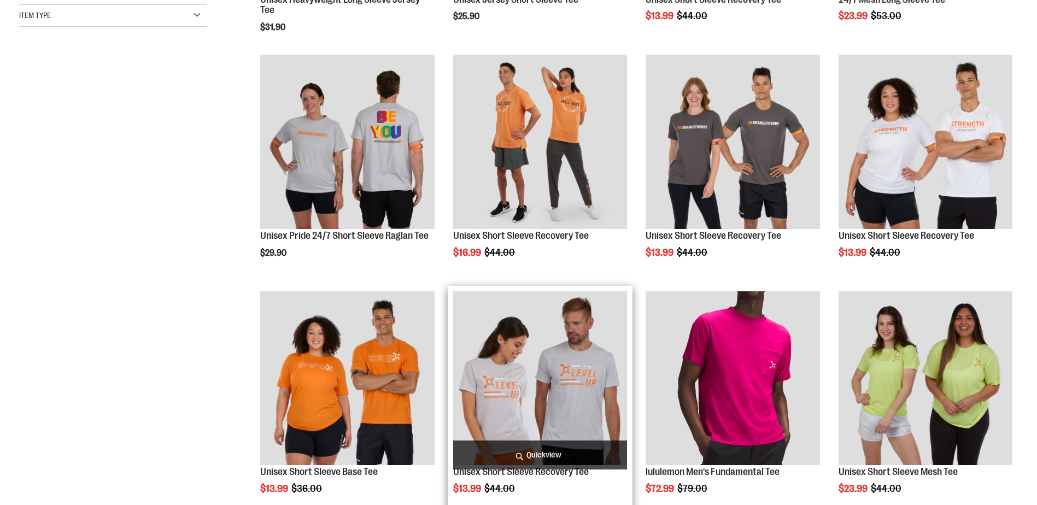
scroll to position [597, 0]
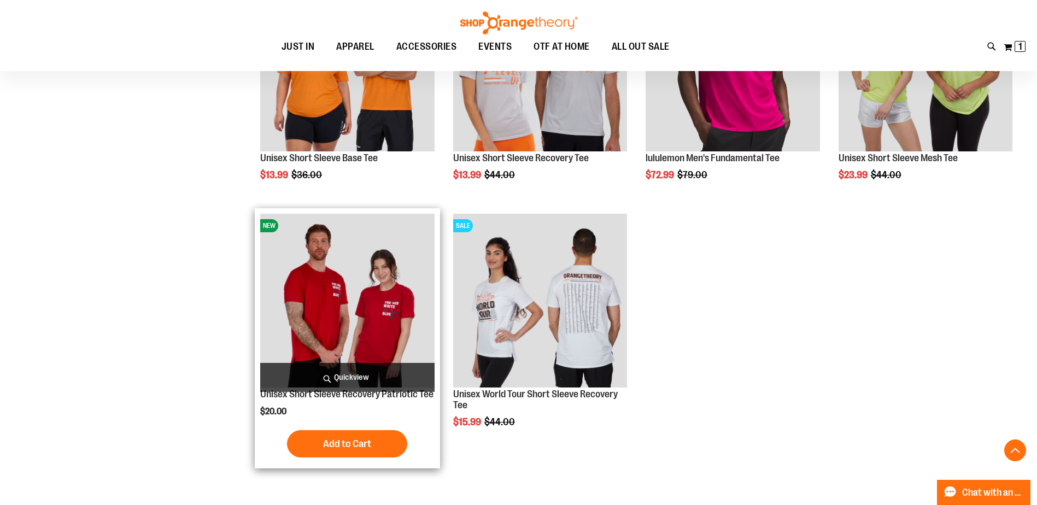
click at [389, 283] on img "product" at bounding box center [347, 301] width 174 height 174
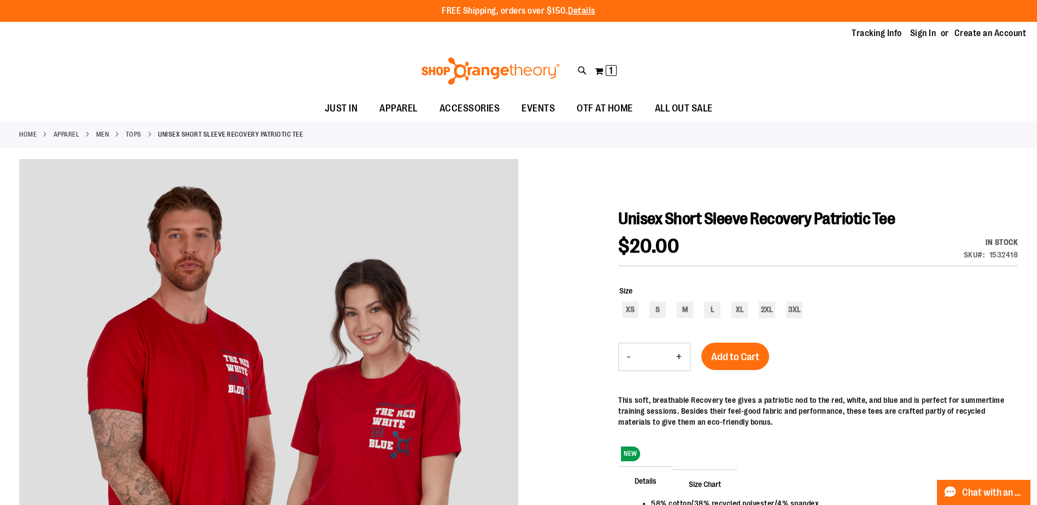
scroll to position [54, 0]
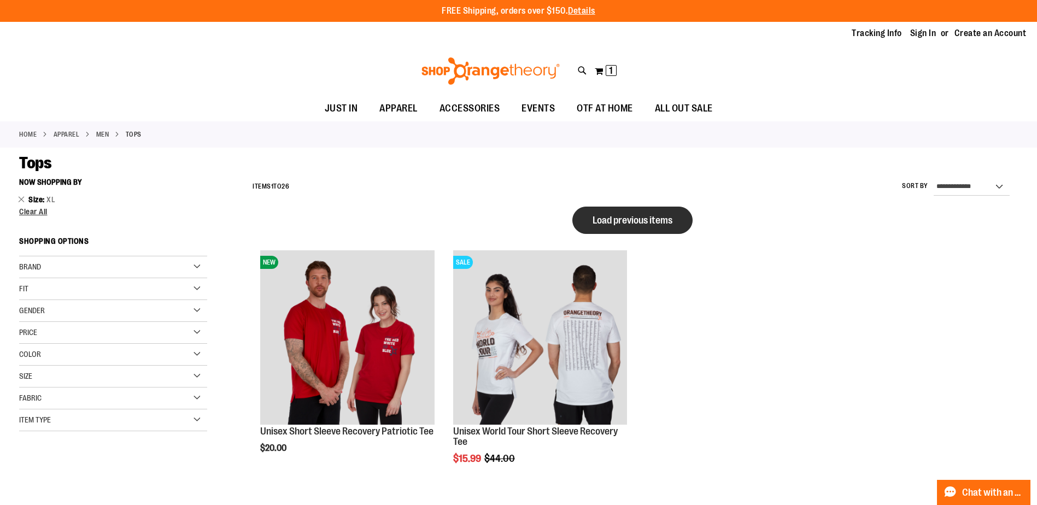
click at [661, 226] on button "Load previous items" at bounding box center [633, 220] width 120 height 27
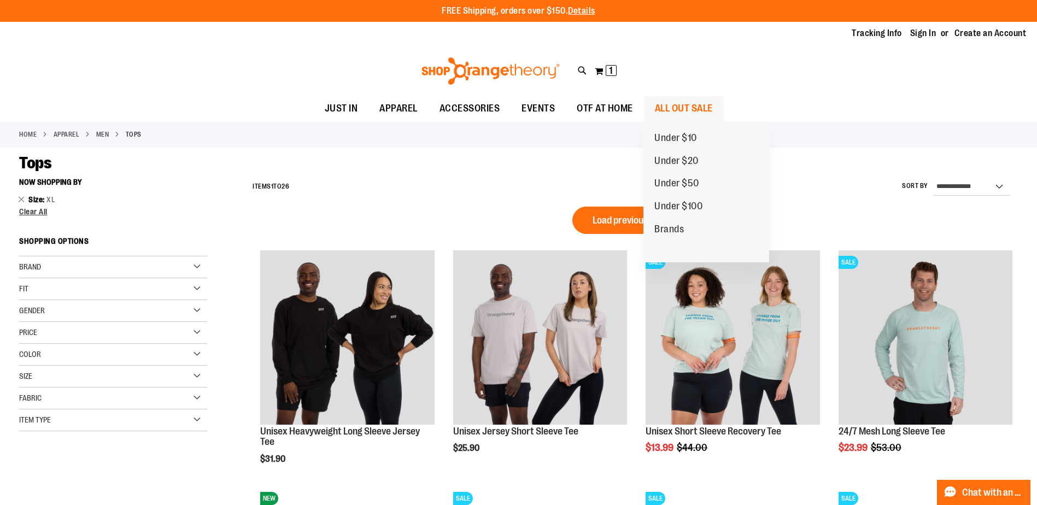
click at [680, 106] on span "ALL OUT SALE" at bounding box center [684, 108] width 58 height 25
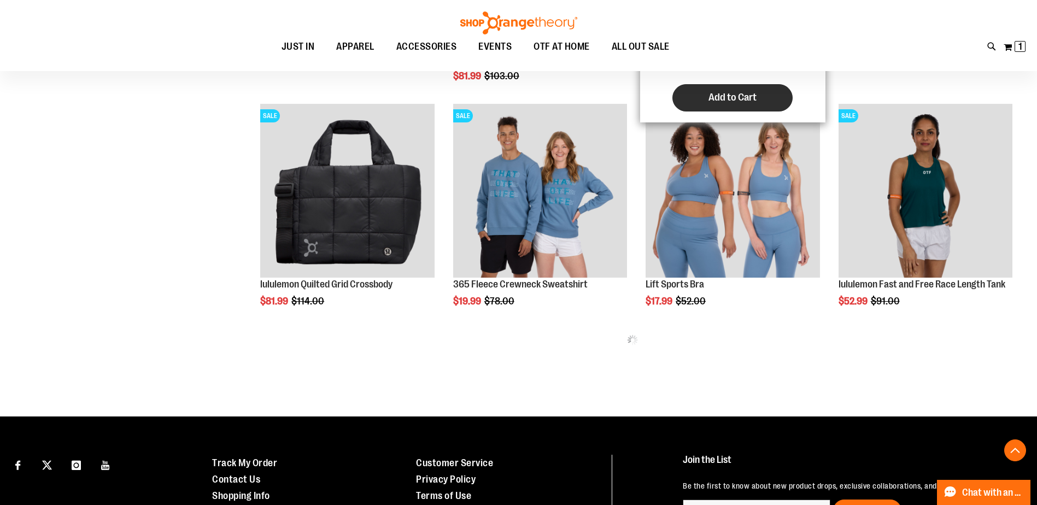
scroll to position [601, 0]
